Goal: Check status: Check status

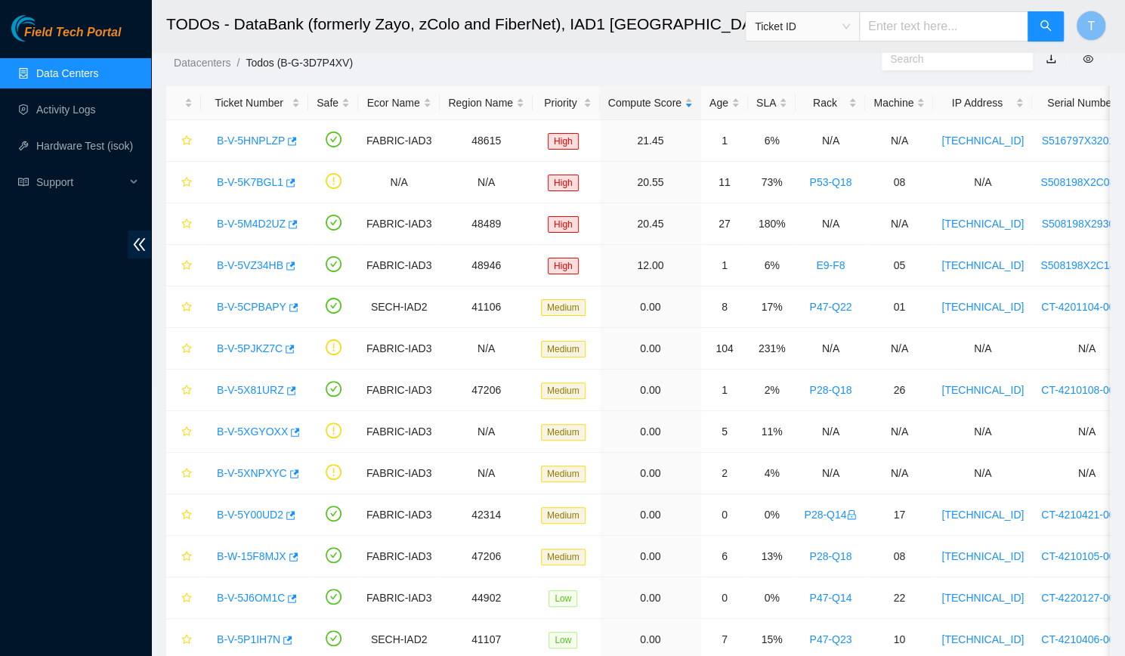
scroll to position [339, 0]
drag, startPoint x: 0, startPoint y: 0, endPoint x: 60, endPoint y: 416, distance: 419.9
click at [60, 416] on div "Field Tech Portal Data Centers Activity Logs Hardware Test (isok) Support" at bounding box center [75, 335] width 151 height 641
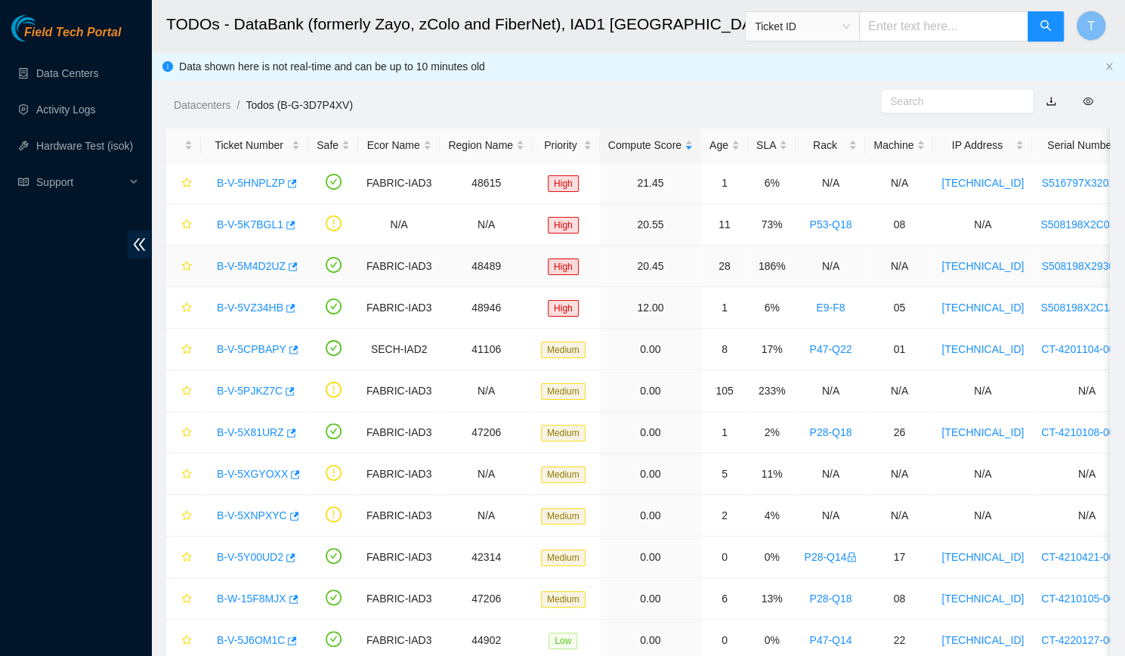
click at [276, 277] on td "B-V-5M4D2UZ" at bounding box center [254, 267] width 107 height 42
click at [249, 223] on link "B-V-5K7BGL1" at bounding box center [250, 224] width 66 height 12
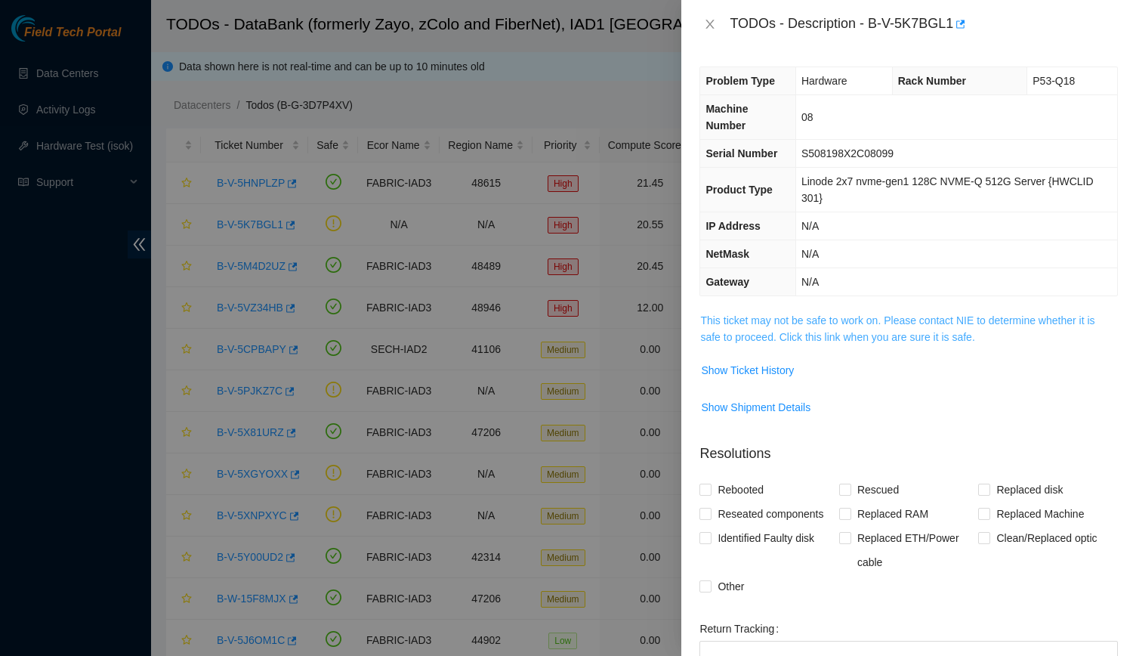
click at [781, 335] on link "This ticket may not be safe to work on. Please contact NIE to determine whether…" at bounding box center [897, 328] width 394 height 29
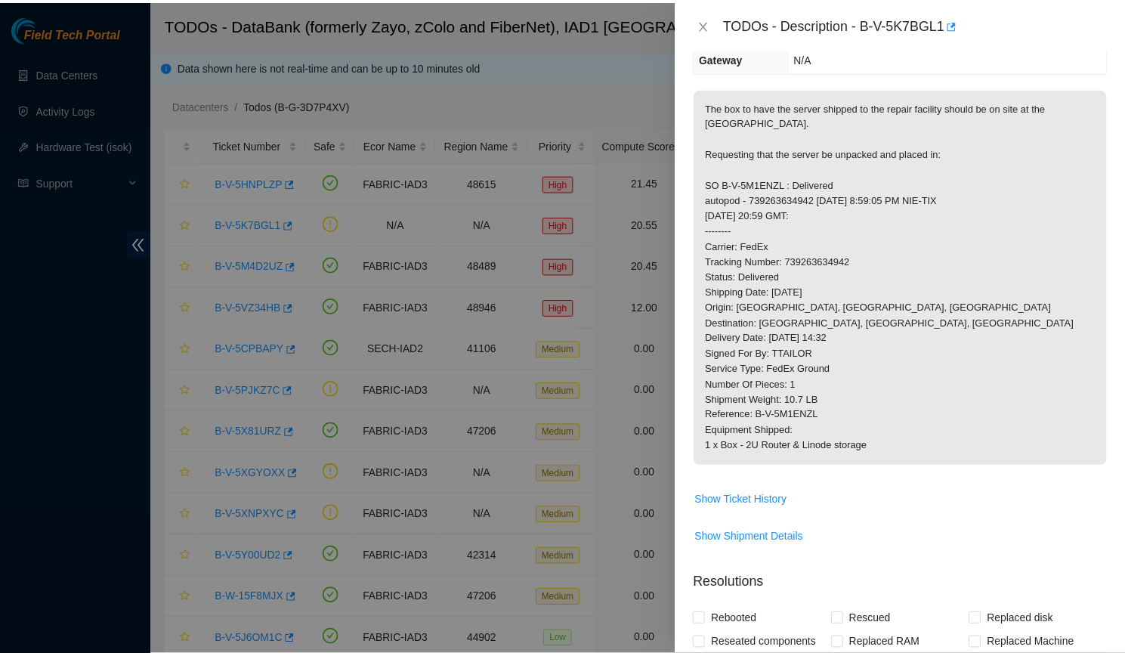
scroll to position [225, 0]
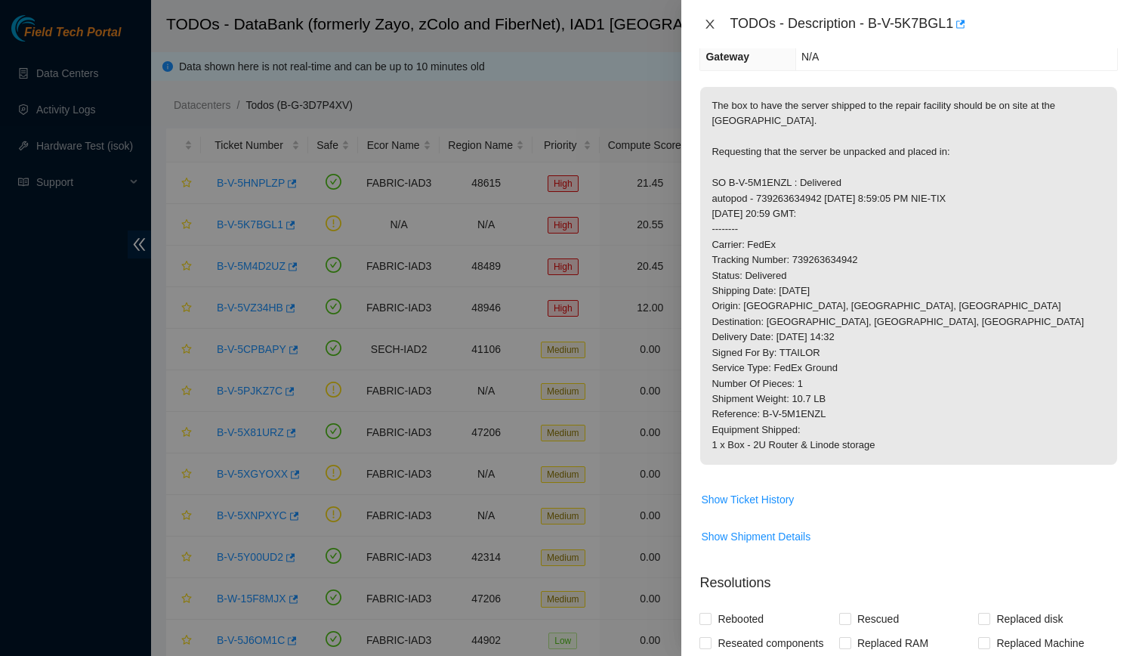
click at [706, 22] on icon "close" at bounding box center [710, 24] width 12 height 12
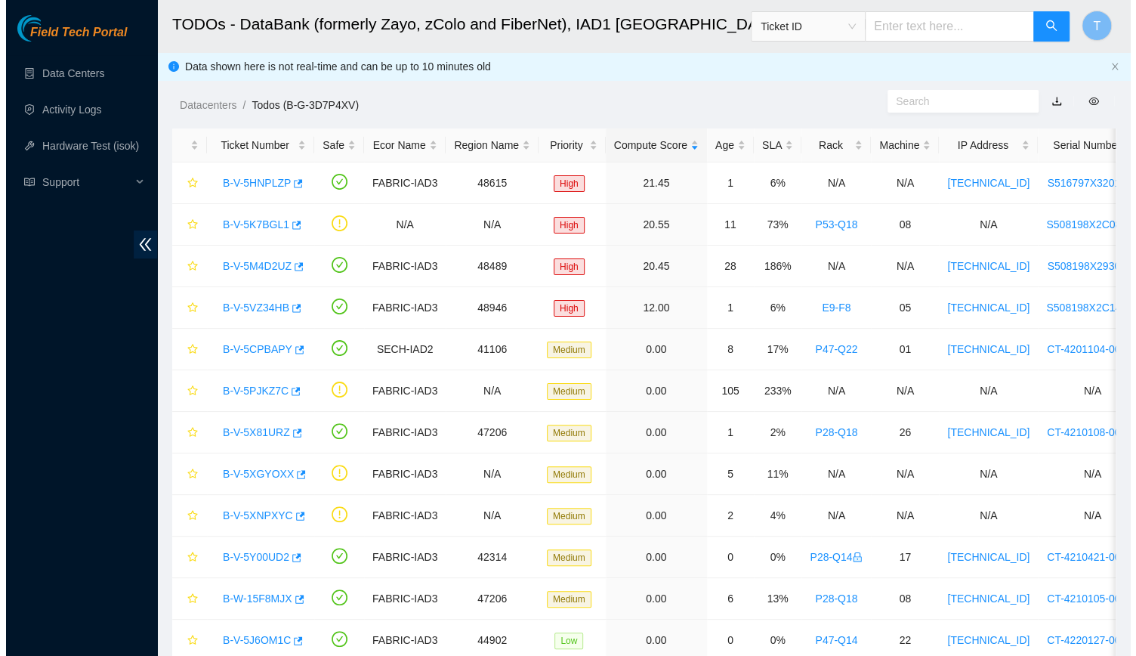
scroll to position [242, 0]
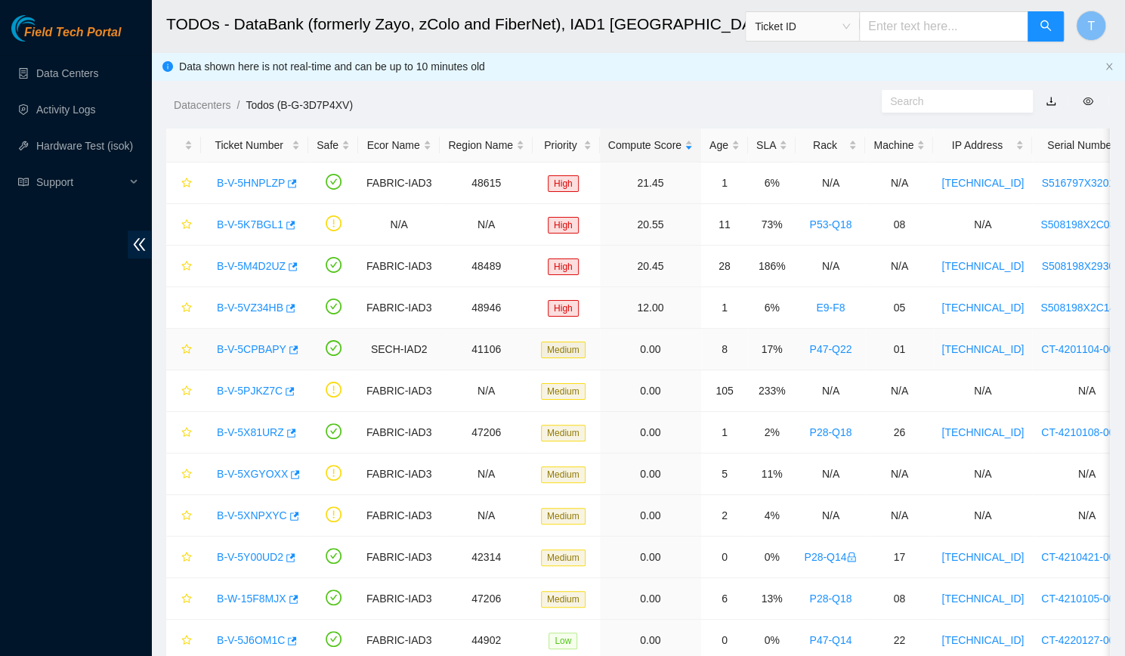
click at [245, 349] on link "B-V-5CPBAPY" at bounding box center [252, 349] width 70 height 12
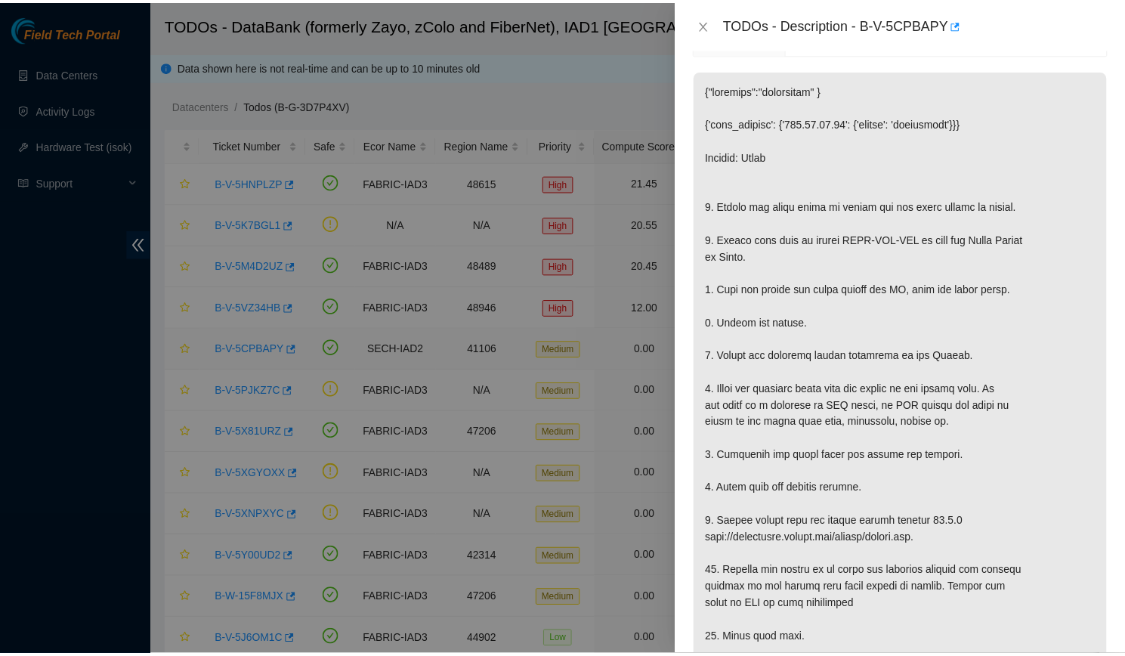
scroll to position [192, 0]
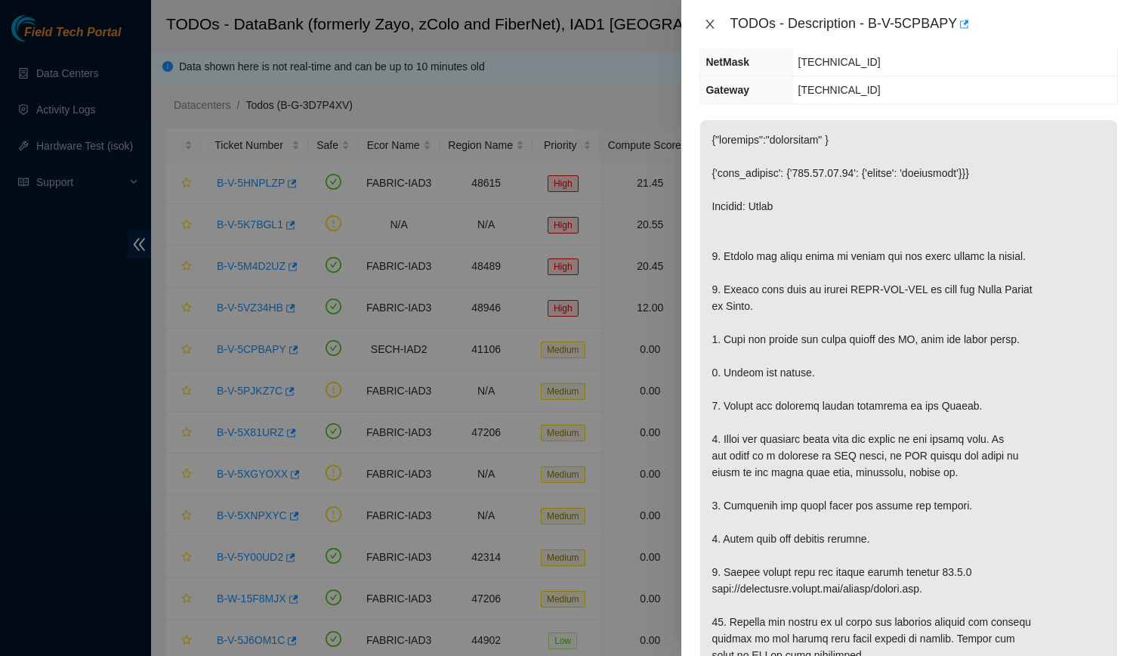
click at [703, 25] on button "Close" at bounding box center [710, 24] width 21 height 14
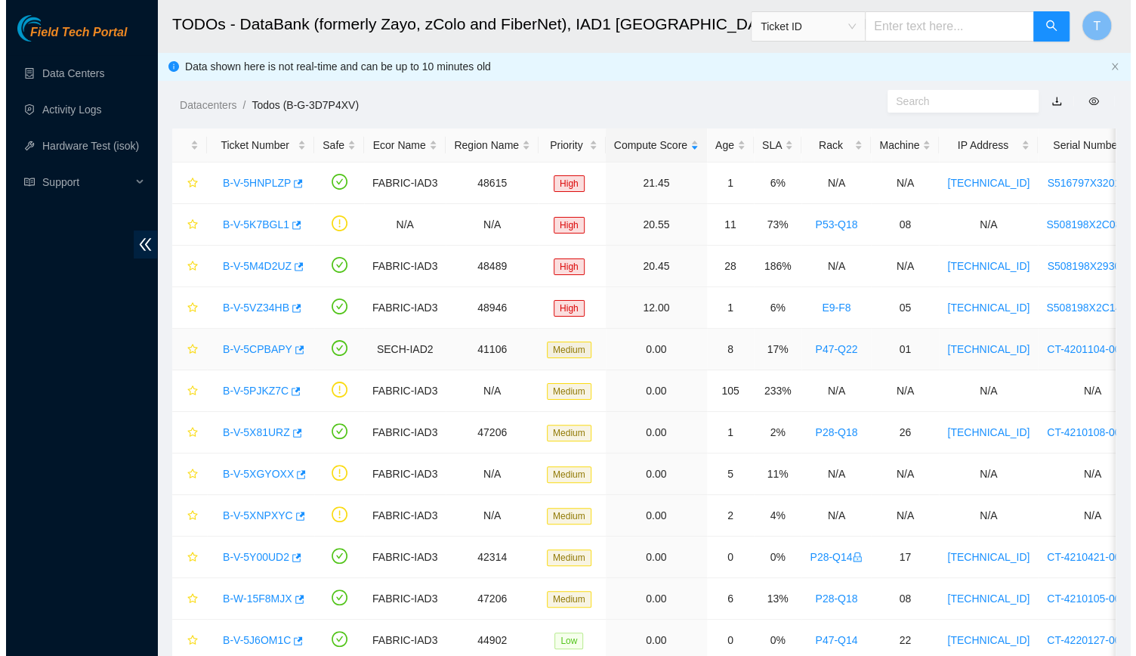
scroll to position [242, 0]
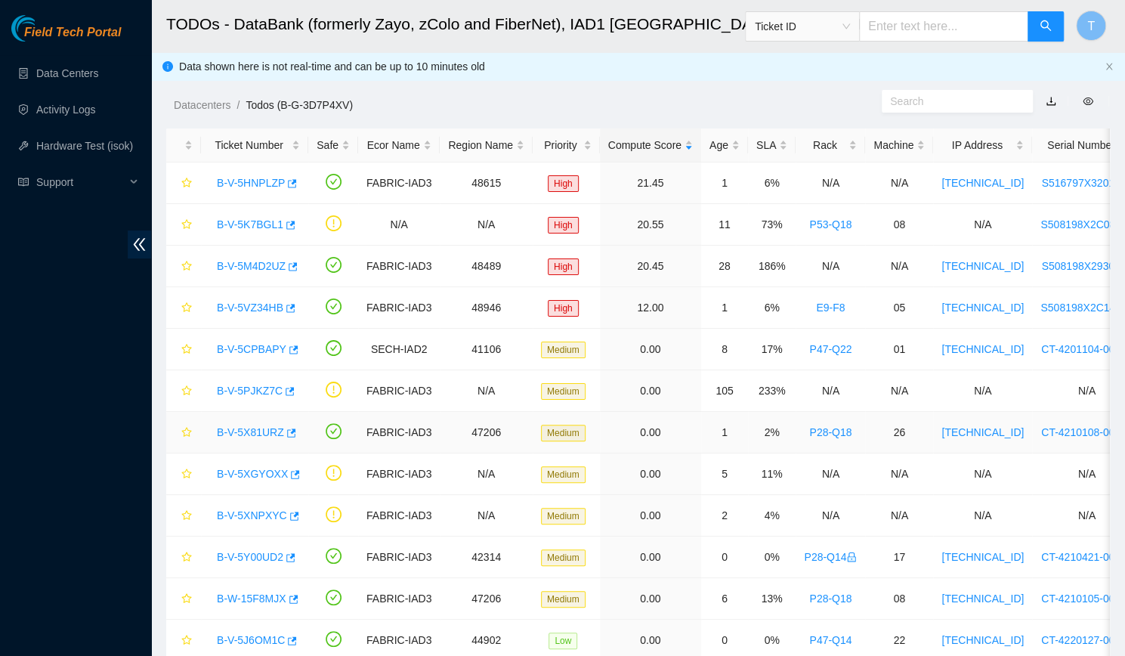
click at [255, 433] on link "B-V-5X81URZ" at bounding box center [250, 432] width 67 height 12
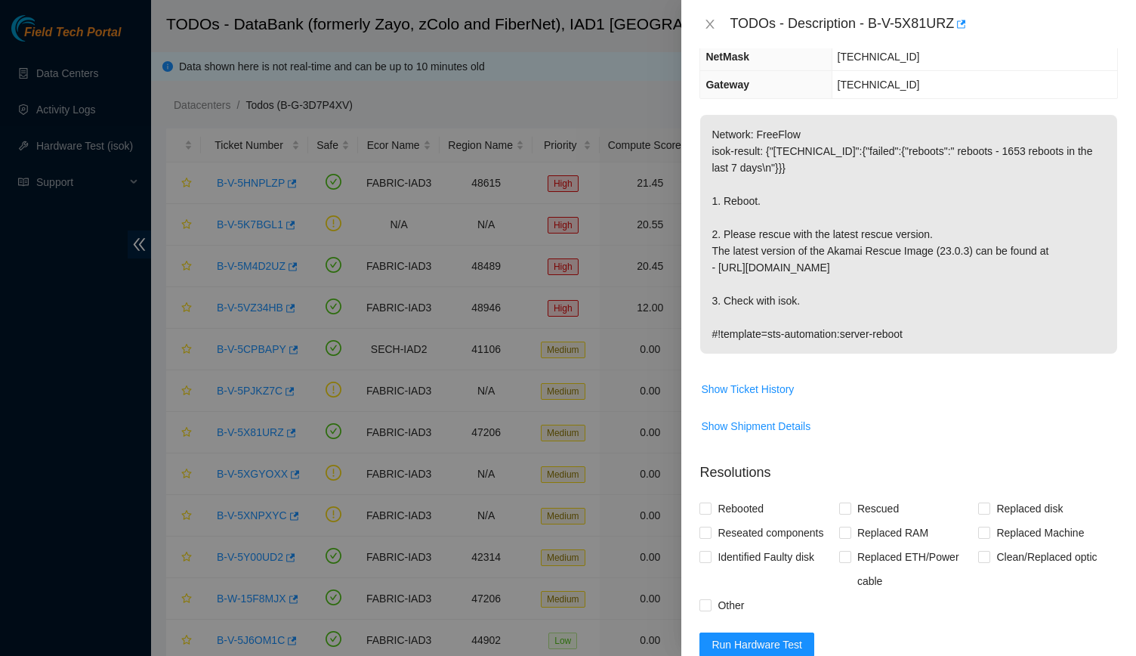
scroll to position [0, 0]
